Goal: Information Seeking & Learning: Learn about a topic

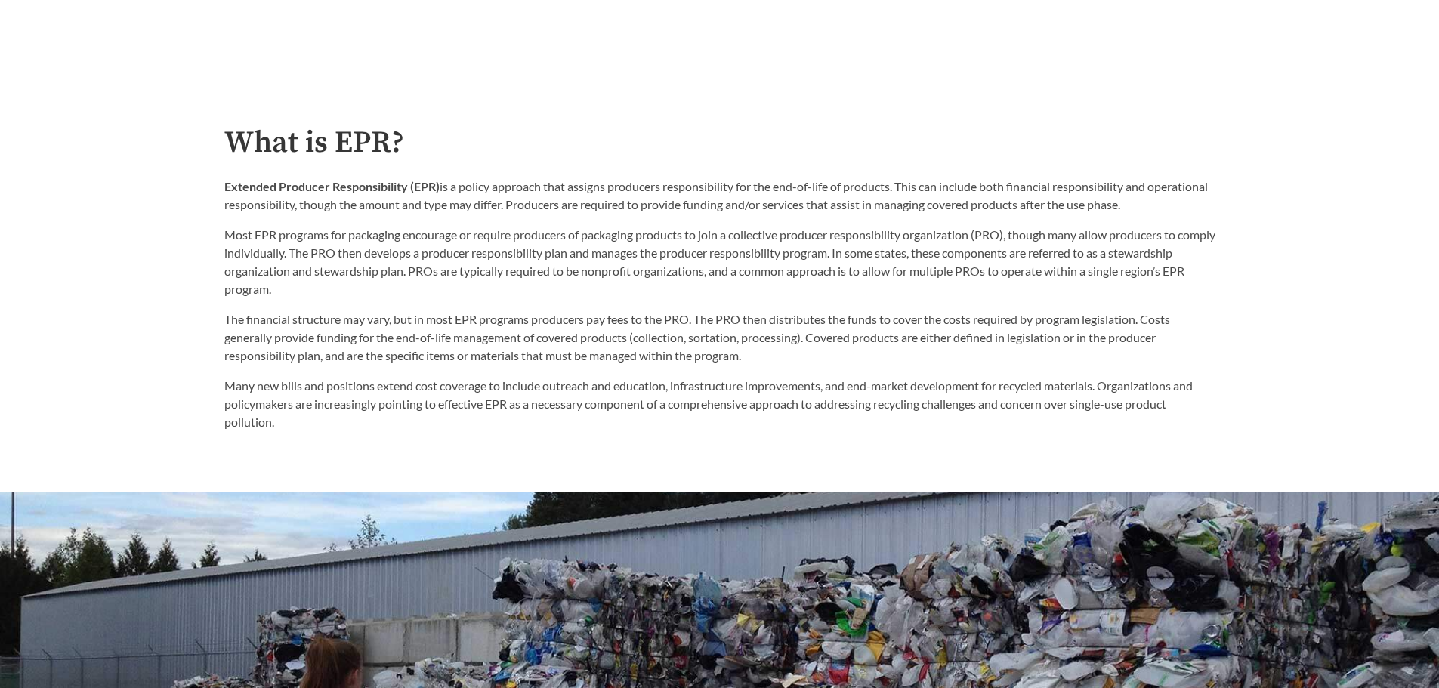
scroll to position [831, 0]
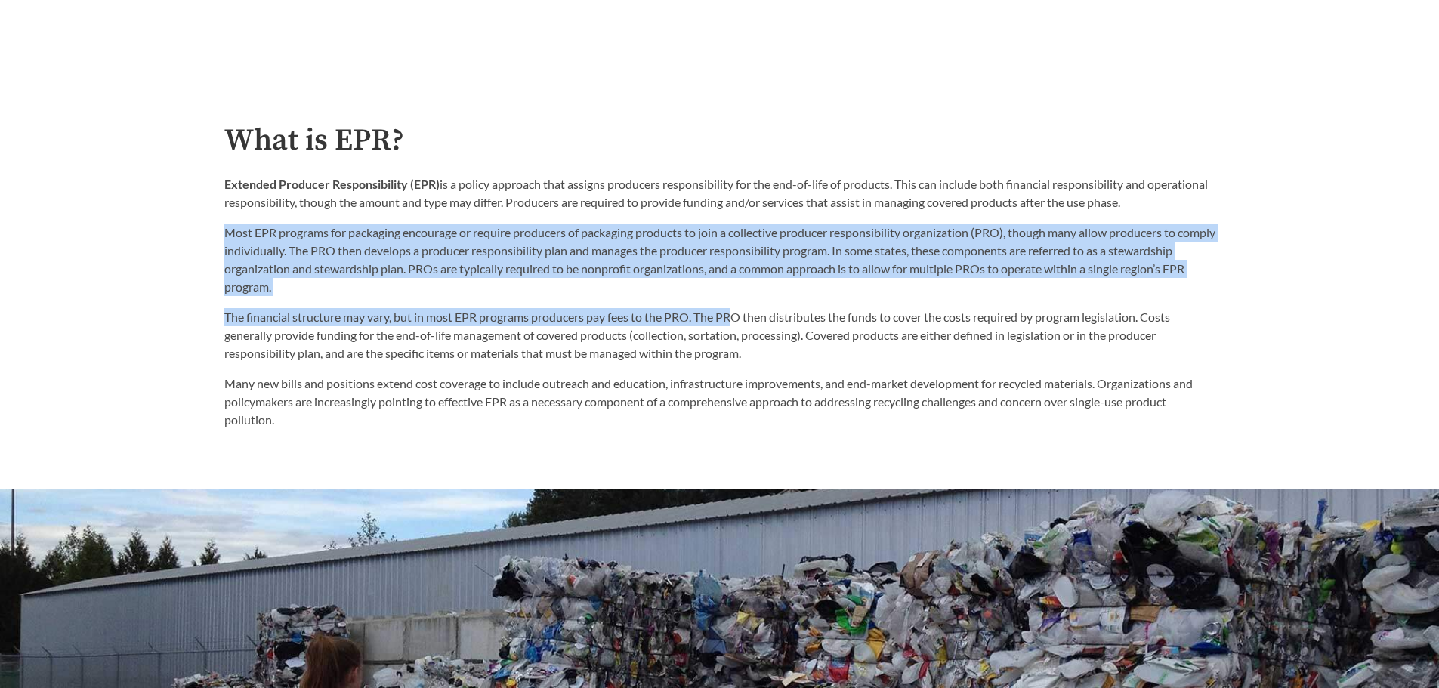
drag, startPoint x: 227, startPoint y: 234, endPoint x: 740, endPoint y: 316, distance: 520.0
click at [740, 316] on div "What is EPR? Extended Producer Responsibility (EPR) is a policy approach that a…" at bounding box center [719, 276] width 991 height 305
click at [701, 235] on p "Most EPR programs for packaging encourage or require producers of packaging pro…" at bounding box center [719, 260] width 991 height 73
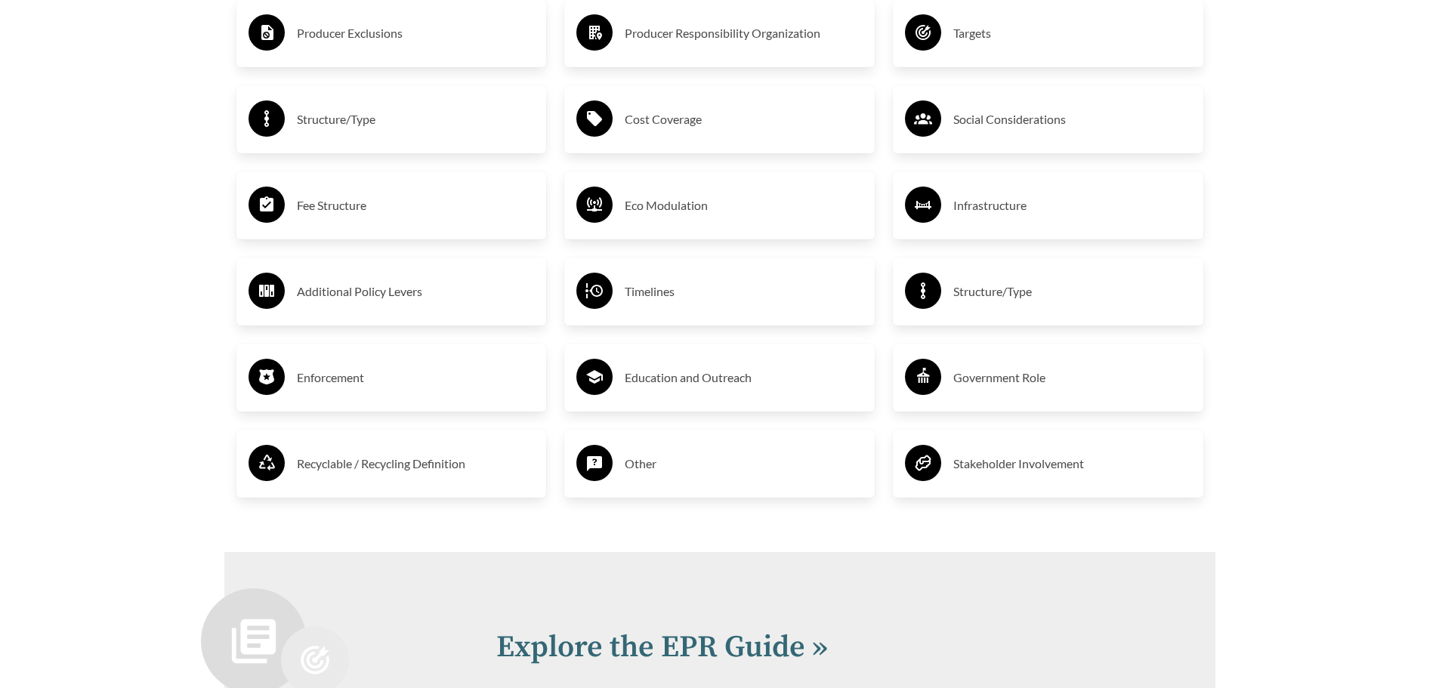
scroll to position [2870, 0]
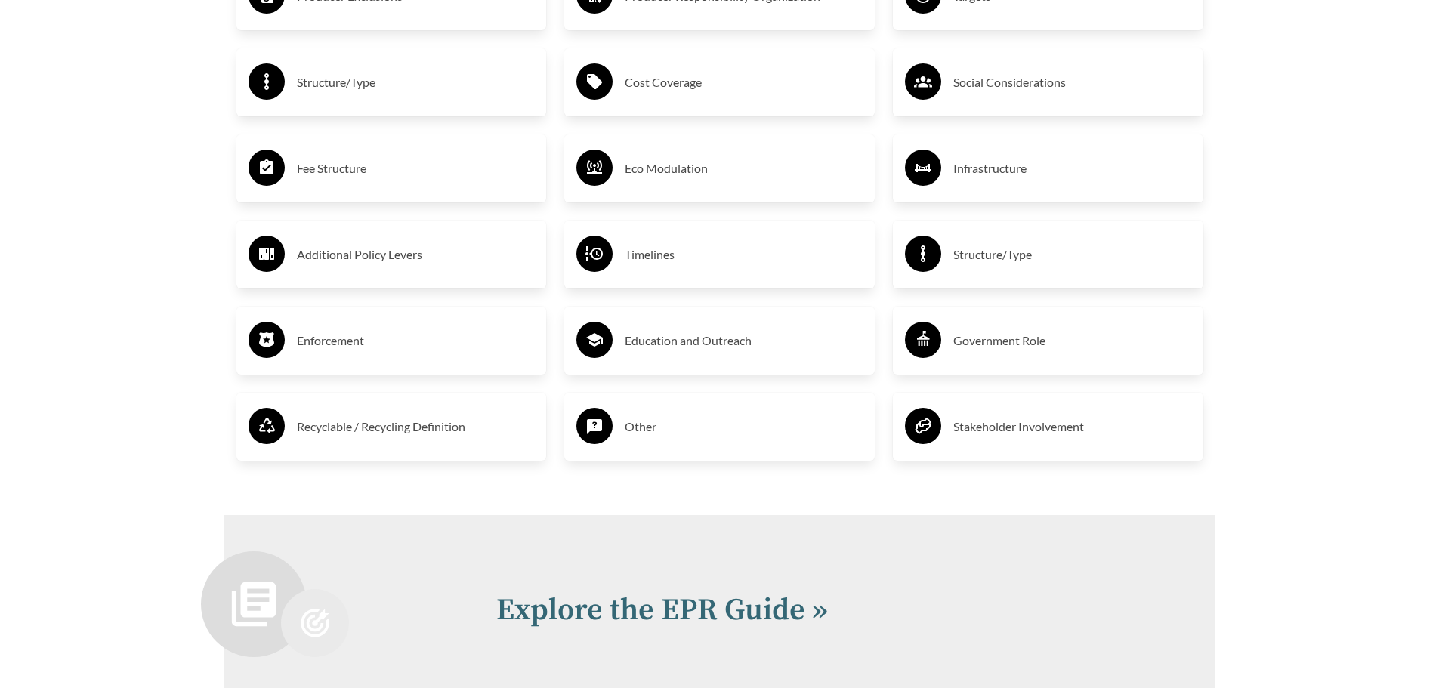
click at [640, 259] on h3 "Timelines" at bounding box center [744, 254] width 238 height 24
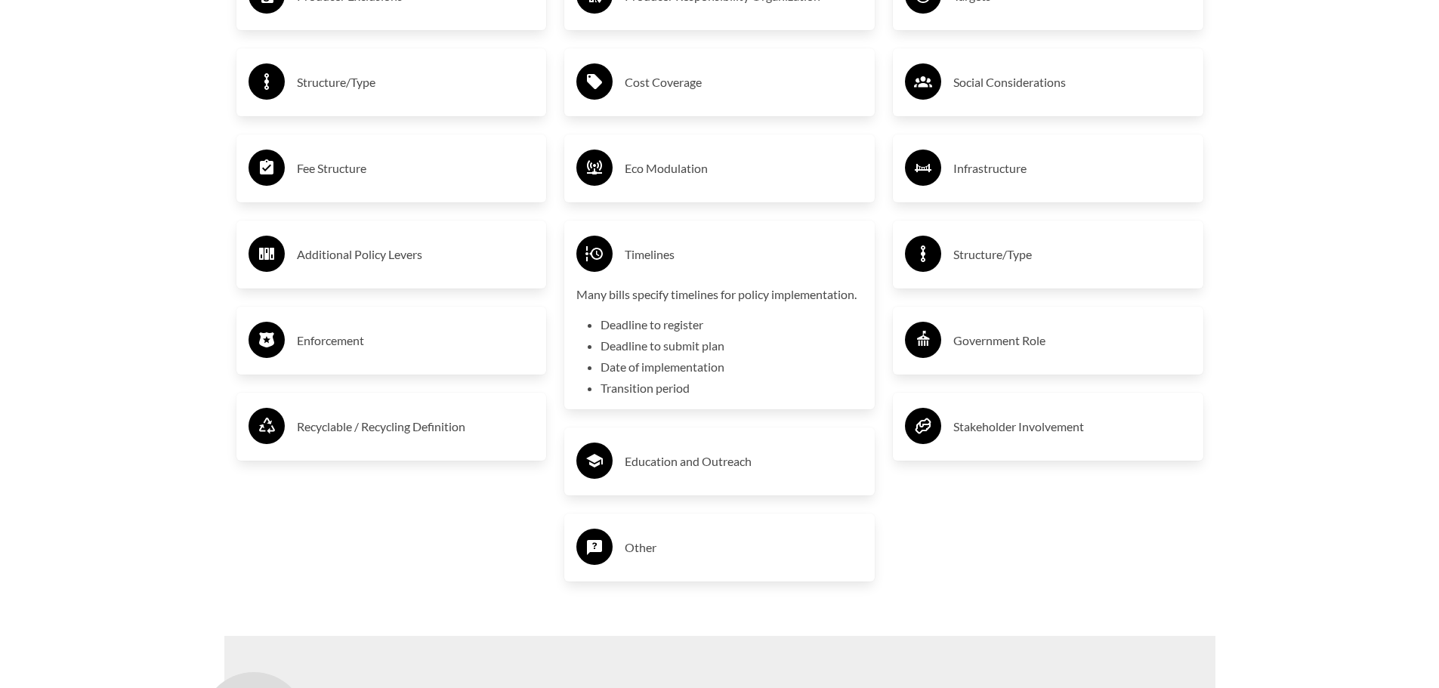
click at [653, 302] on p "Many bills specify timelines for policy implementation." at bounding box center [719, 294] width 286 height 18
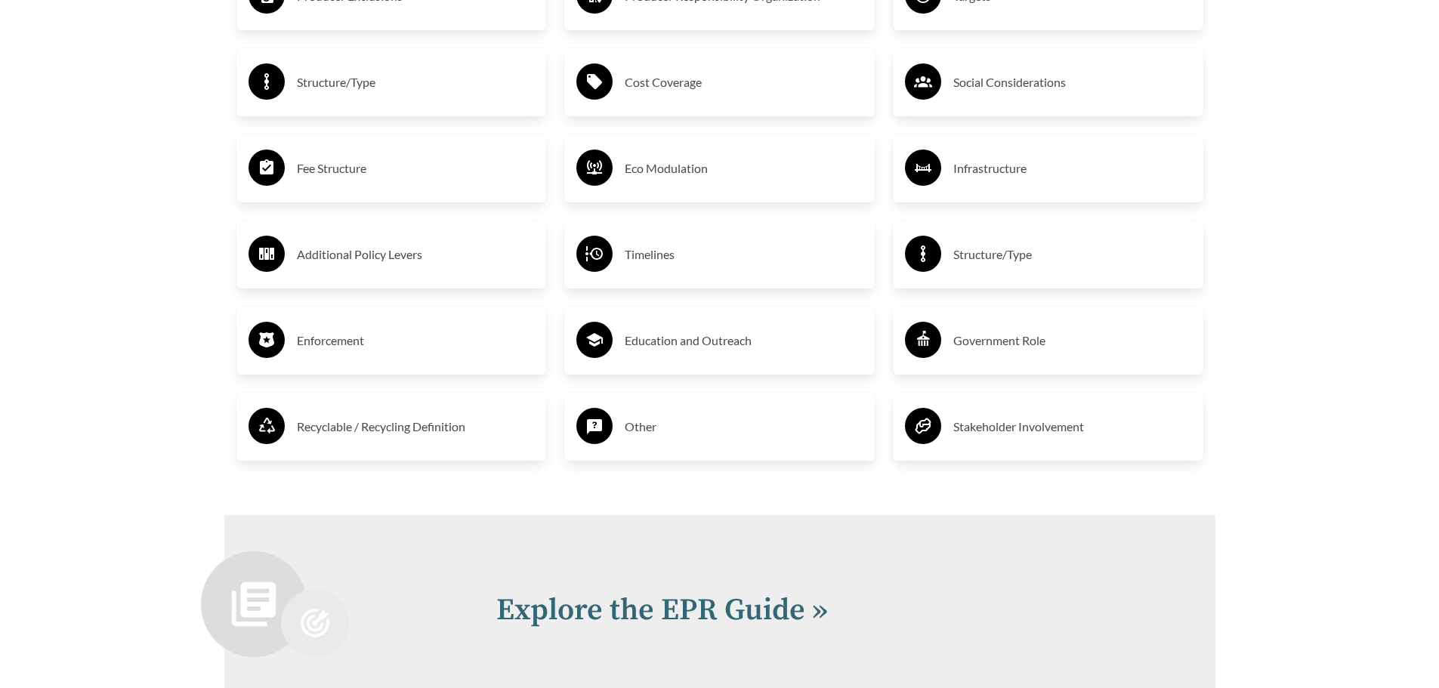
click at [976, 344] on h3 "Government Role" at bounding box center [1072, 341] width 238 height 24
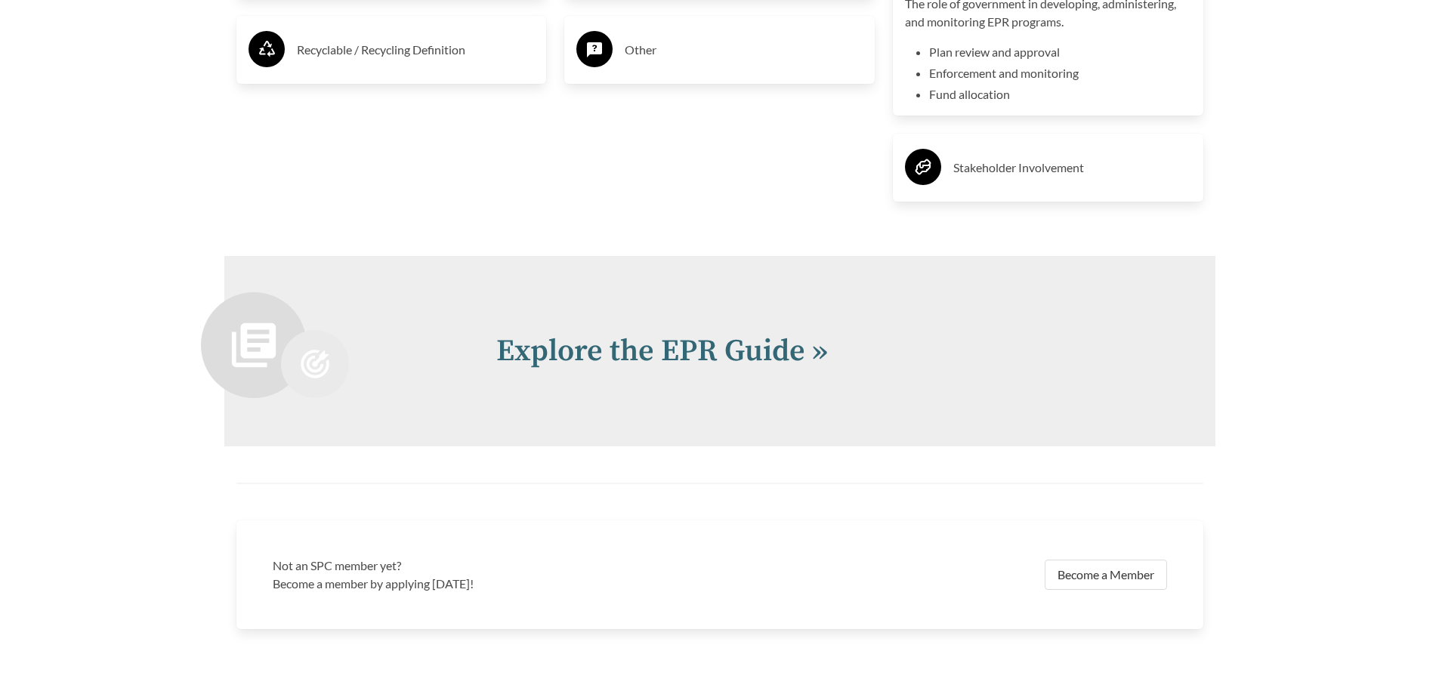
scroll to position [3247, 0]
click at [957, 40] on div "The role of government in developing, administering, and monitoring EPR program…" at bounding box center [1048, 48] width 286 height 109
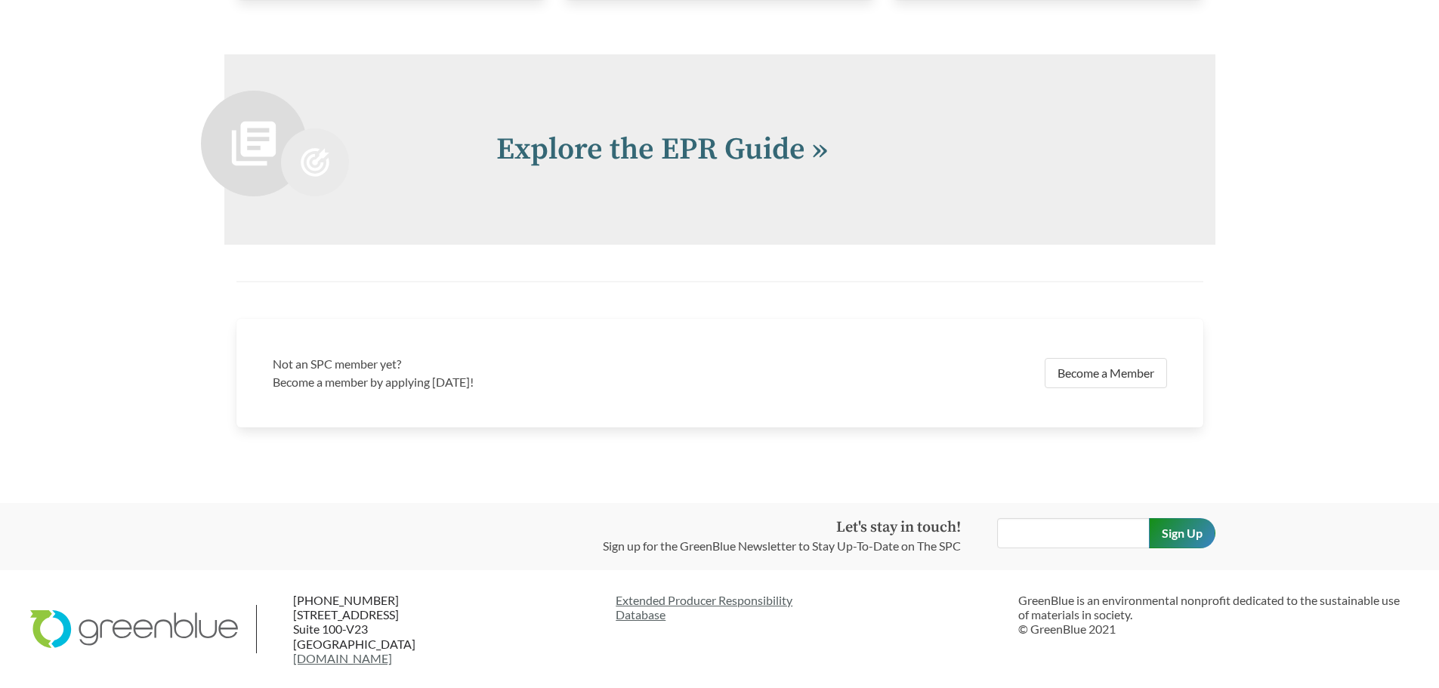
scroll to position [3333, 0]
click at [641, 155] on link "Explore the EPR Guide »" at bounding box center [662, 150] width 332 height 38
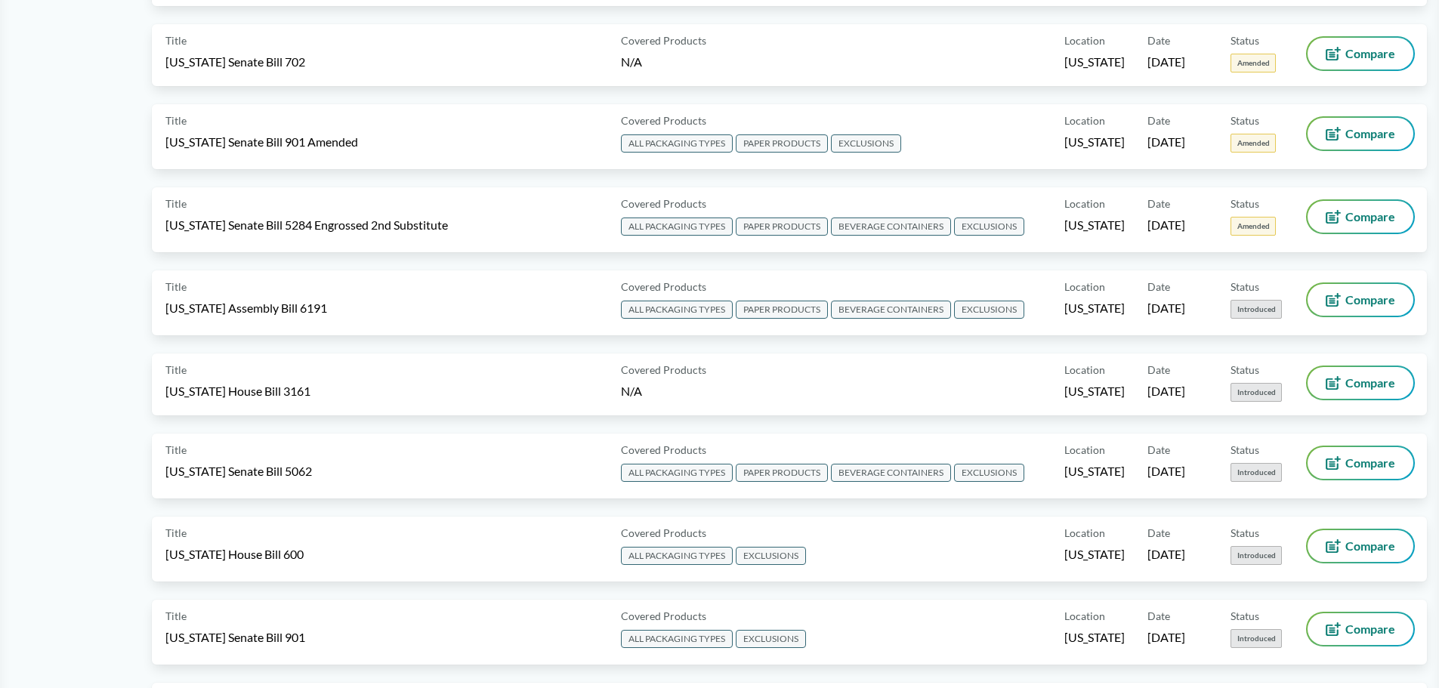
scroll to position [151, 0]
